Goal: Information Seeking & Learning: Learn about a topic

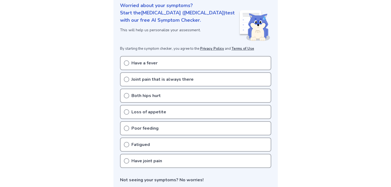
scroll to position [79, 0]
click at [139, 138] on div "Fatigued" at bounding box center [195, 145] width 151 height 14
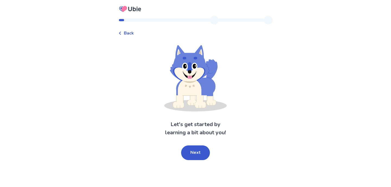
click at [194, 154] on button "Next" at bounding box center [195, 152] width 29 height 15
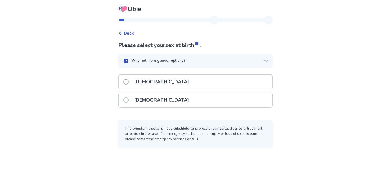
click at [182, 82] on div "[DEMOGRAPHIC_DATA]" at bounding box center [195, 82] width 153 height 14
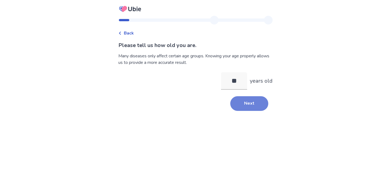
type input "**"
click at [236, 104] on button "Next" at bounding box center [249, 103] width 38 height 15
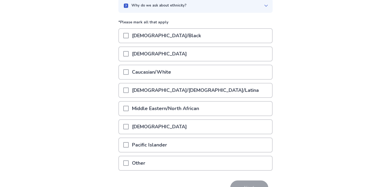
scroll to position [55, 0]
click at [208, 72] on div "Caucasian/White" at bounding box center [195, 72] width 153 height 14
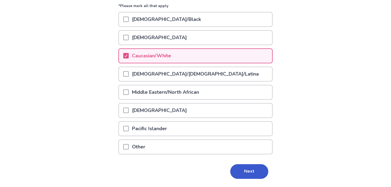
scroll to position [77, 0]
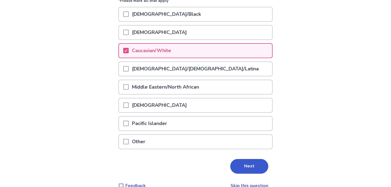
click at [237, 162] on button "Next" at bounding box center [249, 166] width 38 height 15
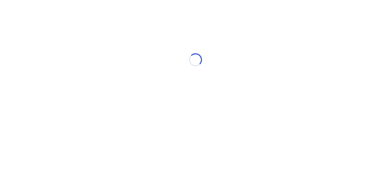
scroll to position [0, 0]
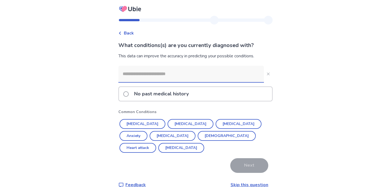
click at [192, 101] on p "No past medical history" at bounding box center [161, 94] width 61 height 14
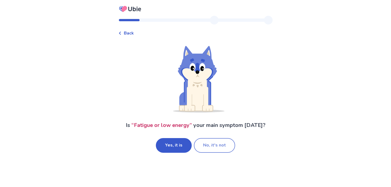
click at [211, 142] on button "No, it's not" at bounding box center [214, 145] width 41 height 15
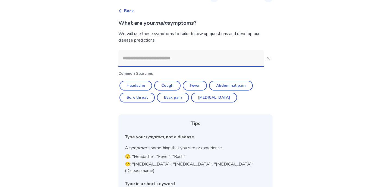
scroll to position [23, 0]
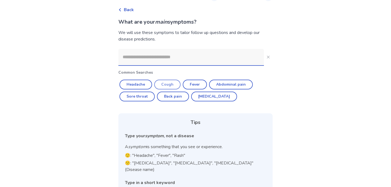
click at [178, 82] on button "Cough" at bounding box center [167, 85] width 26 height 10
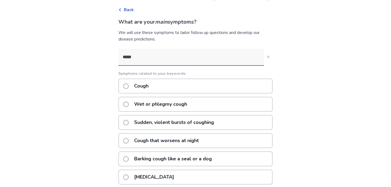
click at [155, 57] on input "*****" at bounding box center [191, 57] width 146 height 16
type input "*****"
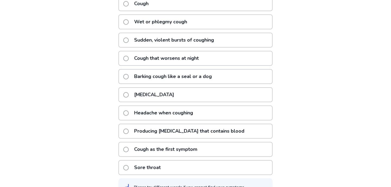
scroll to position [105, 0]
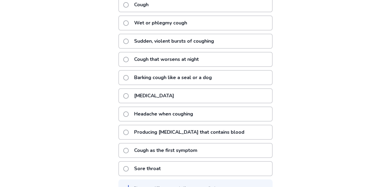
click at [184, 153] on p "Cough as the first symptom" at bounding box center [166, 150] width 70 height 14
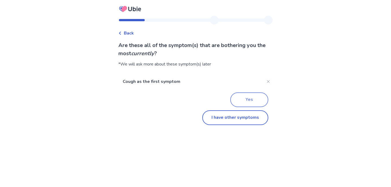
click at [246, 96] on button "Yes" at bounding box center [249, 99] width 38 height 15
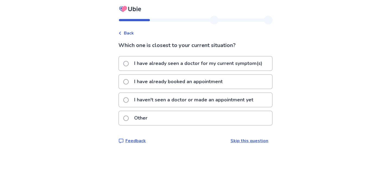
click at [122, 34] on icon at bounding box center [119, 33] width 3 height 3
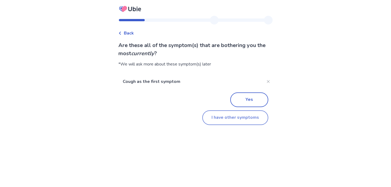
click at [226, 118] on button "I have other symptoms" at bounding box center [235, 117] width 66 height 15
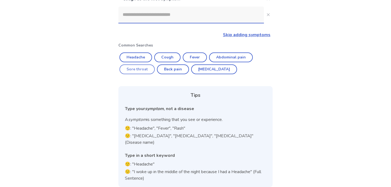
click at [144, 71] on button "Sore throat" at bounding box center [137, 69] width 35 height 10
type input "**********"
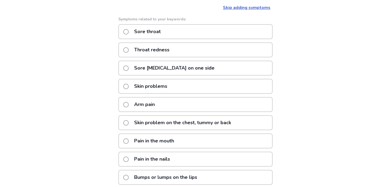
scroll to position [98, 0]
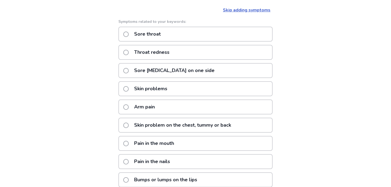
click at [171, 36] on div "Sore throat" at bounding box center [195, 34] width 154 height 15
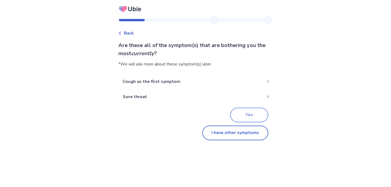
click at [258, 112] on button "Yes" at bounding box center [249, 115] width 38 height 15
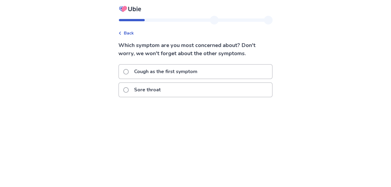
click at [146, 74] on p "Cough as the first symptom" at bounding box center [166, 72] width 70 height 14
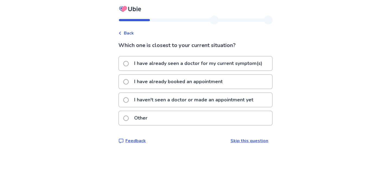
click at [201, 100] on p "I haven't seen a doctor or made an appointment yet" at bounding box center [194, 100] width 126 height 14
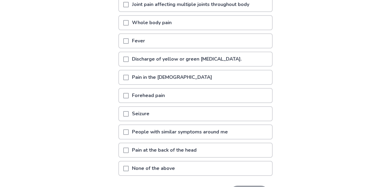
scroll to position [113, 0]
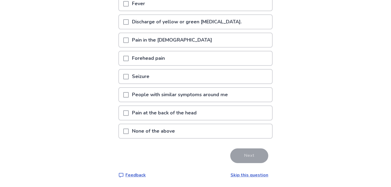
click at [188, 128] on div "None of the above" at bounding box center [195, 131] width 153 height 14
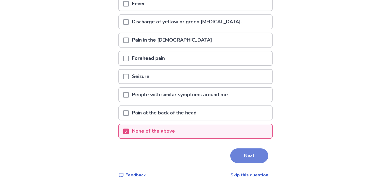
click at [245, 162] on button "Next" at bounding box center [249, 155] width 38 height 15
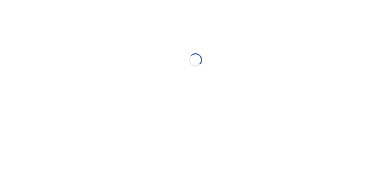
scroll to position [0, 0]
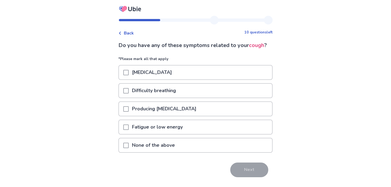
click at [127, 112] on span at bounding box center [125, 108] width 5 height 5
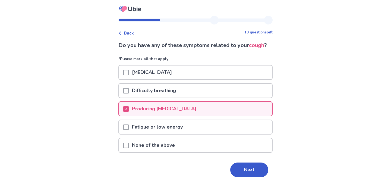
click at [139, 134] on p "Fatigue or low energy" at bounding box center [157, 127] width 57 height 14
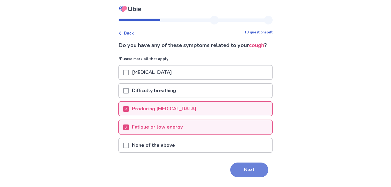
click at [249, 177] on button "Next" at bounding box center [249, 170] width 38 height 15
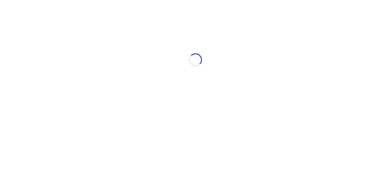
select select "*"
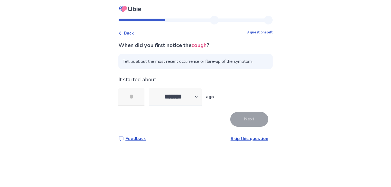
type input "*"
click at [253, 118] on button "Next" at bounding box center [249, 119] width 38 height 15
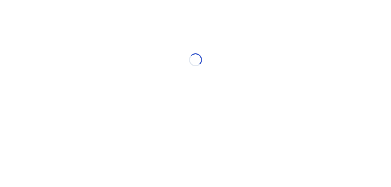
select select "*"
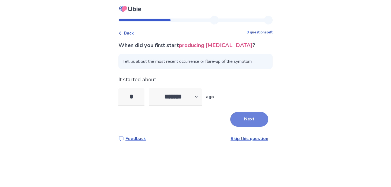
type input "*"
click at [246, 118] on button "Next" at bounding box center [249, 119] width 38 height 15
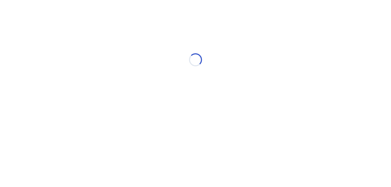
select select "*"
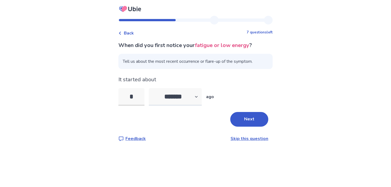
type input "*"
click at [189, 95] on select "******* ****** ******* ******** *******" at bounding box center [175, 96] width 53 height 17
click at [132, 30] on span "Back" at bounding box center [129, 33] width 10 height 7
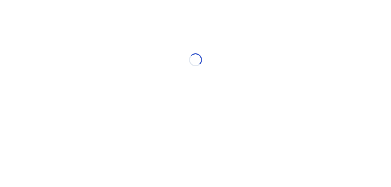
select select "*"
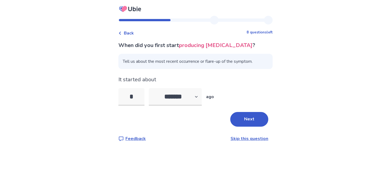
click at [132, 33] on span "Back" at bounding box center [129, 33] width 10 height 7
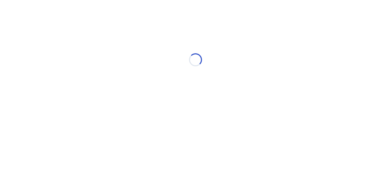
select select "*"
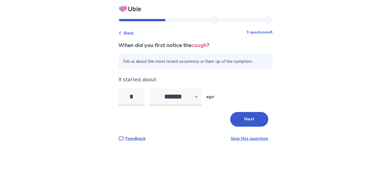
click at [132, 33] on span "Back" at bounding box center [129, 33] width 10 height 7
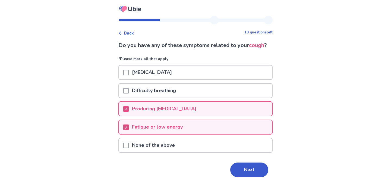
scroll to position [22, 0]
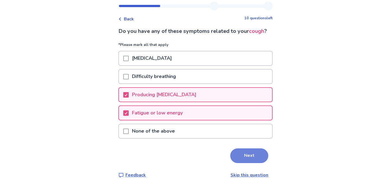
click at [250, 157] on button "Next" at bounding box center [249, 155] width 38 height 15
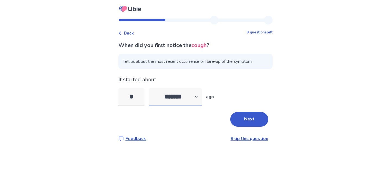
click at [177, 97] on select "******* ****** ******* ******** *******" at bounding box center [175, 96] width 53 height 17
select select "*"
click at [152, 88] on select "******* ****** ******* ******** *******" at bounding box center [175, 96] width 53 height 17
click at [137, 99] on input "*" at bounding box center [131, 96] width 26 height 17
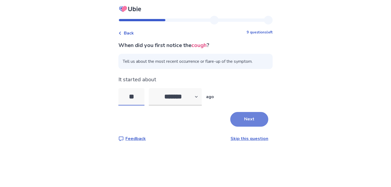
type input "**"
click at [251, 117] on button "Next" at bounding box center [249, 119] width 38 height 15
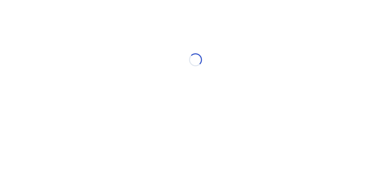
select select "*"
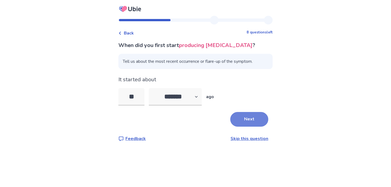
type input "*"
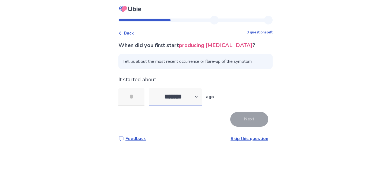
click at [176, 89] on select "******* ****** ******* ******** *******" at bounding box center [175, 96] width 53 height 17
select select "*"
click at [152, 88] on select "******* ****** ******* ******** *******" at bounding box center [175, 96] width 53 height 17
click at [132, 102] on input "tel" at bounding box center [131, 96] width 26 height 17
type input "**"
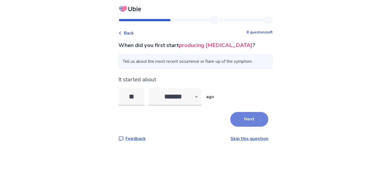
click at [256, 123] on button "Next" at bounding box center [249, 119] width 38 height 15
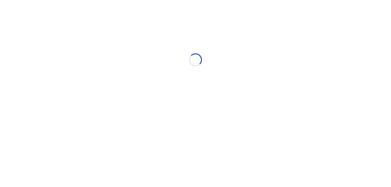
select select "*"
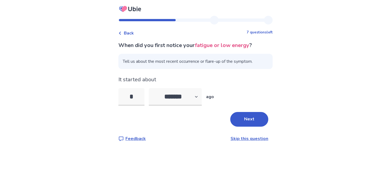
type input "*"
click at [177, 92] on select "******* ****** ******* ******** *******" at bounding box center [175, 96] width 53 height 17
select select "*"
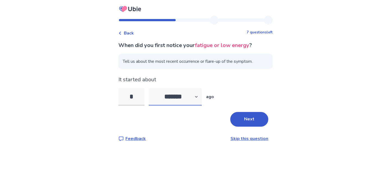
click at [152, 88] on select "******* ****** ******* ******** *******" at bounding box center [175, 96] width 53 height 17
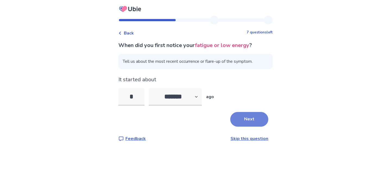
click at [256, 121] on button "Next" at bounding box center [249, 119] width 38 height 15
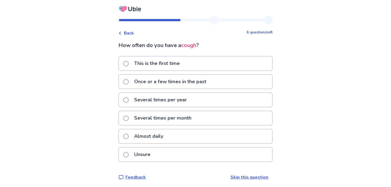
click at [168, 65] on p "This is the first time" at bounding box center [157, 64] width 52 height 14
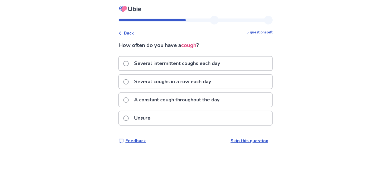
click at [217, 104] on p "A constant cough throughout the day" at bounding box center [177, 100] width 92 height 14
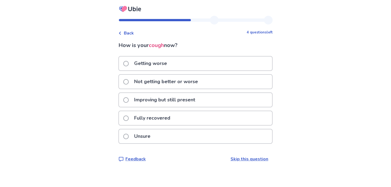
click at [176, 103] on p "Improving but still present" at bounding box center [165, 100] width 68 height 14
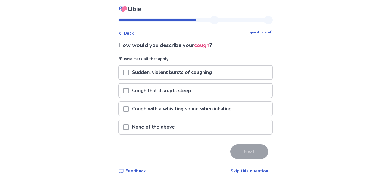
click at [193, 72] on p "Sudden, violent bursts of coughing" at bounding box center [172, 72] width 86 height 14
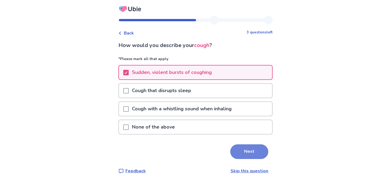
click at [250, 147] on button "Next" at bounding box center [249, 151] width 38 height 15
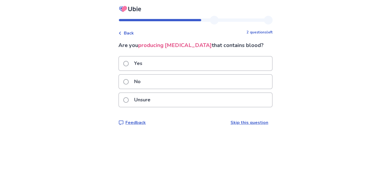
click at [207, 84] on div "No" at bounding box center [195, 82] width 153 height 14
click at [157, 76] on div "No" at bounding box center [195, 82] width 153 height 14
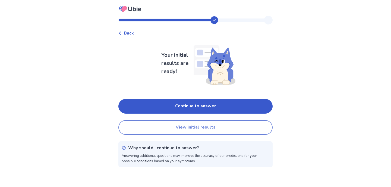
click at [206, 129] on button "View initial results" at bounding box center [195, 127] width 154 height 15
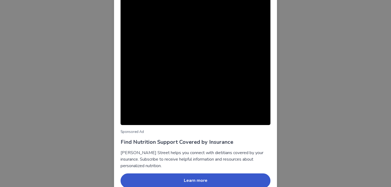
scroll to position [39, 0]
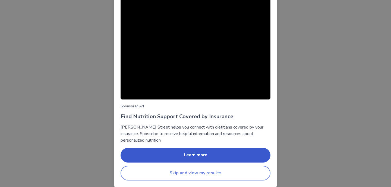
click at [238, 168] on button "Skip and view my results" at bounding box center [196, 173] width 150 height 15
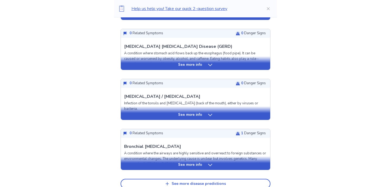
scroll to position [202, 0]
